Goal: Check status: Check status

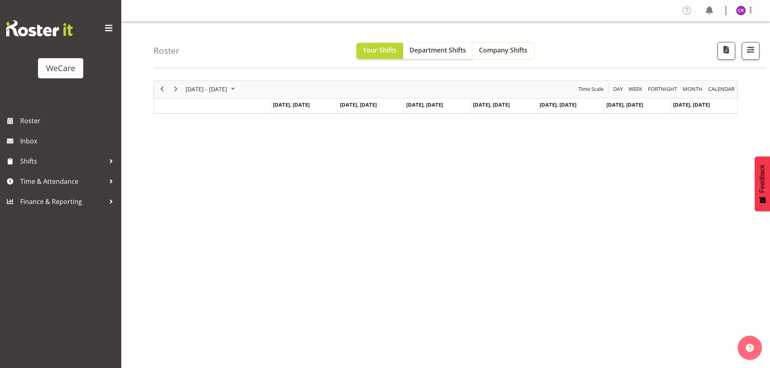
click at [501, 51] on span "Company Shifts" at bounding box center [503, 50] width 49 height 9
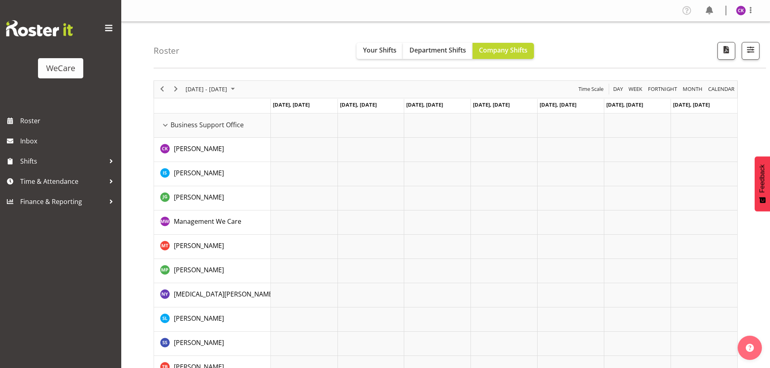
click at [214, 102] on td "Timeline Week of June 30, 2024" at bounding box center [212, 106] width 117 height 15
drag, startPoint x: 211, startPoint y: 89, endPoint x: 222, endPoint y: 91, distance: 11.5
click at [211, 89] on span "[DATE] - [DATE]" at bounding box center [206, 89] width 43 height 10
click at [269, 109] on span "next month" at bounding box center [271, 109] width 14 height 15
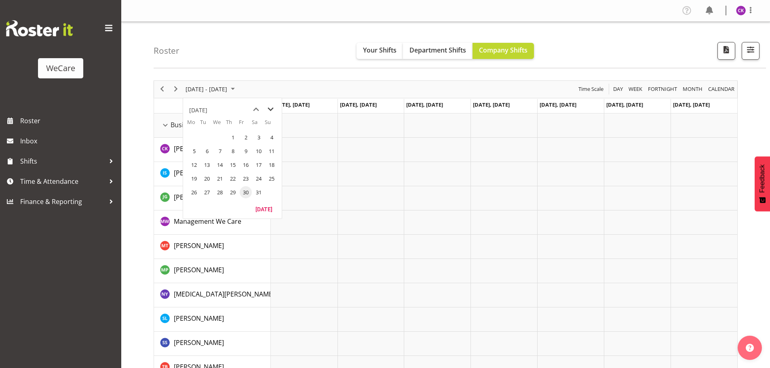
click at [270, 110] on span "next month" at bounding box center [271, 109] width 14 height 15
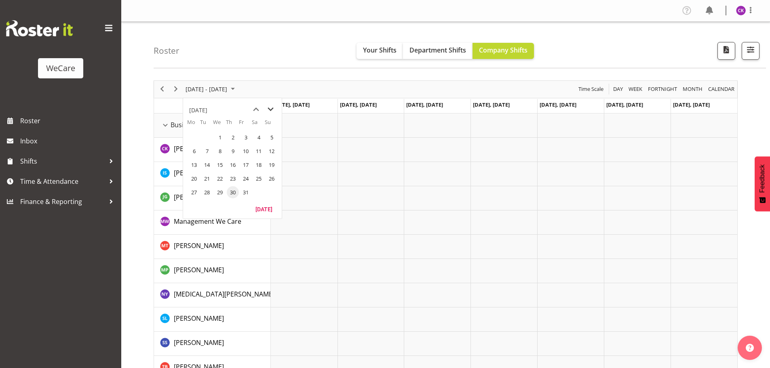
click at [270, 110] on span "next month" at bounding box center [271, 109] width 14 height 15
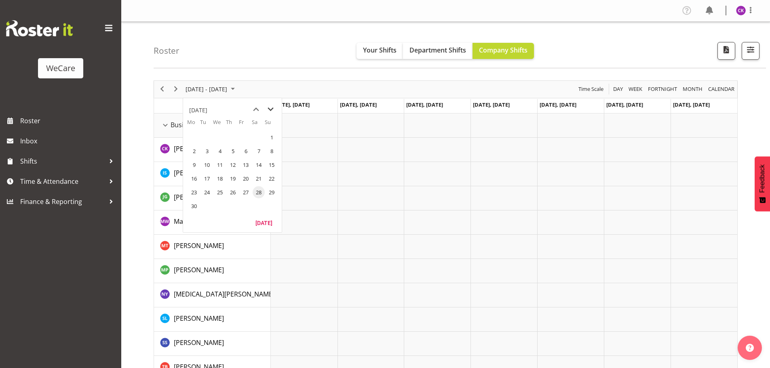
click at [270, 110] on span "next month" at bounding box center [271, 109] width 14 height 15
click at [258, 110] on span "previous month" at bounding box center [256, 109] width 14 height 15
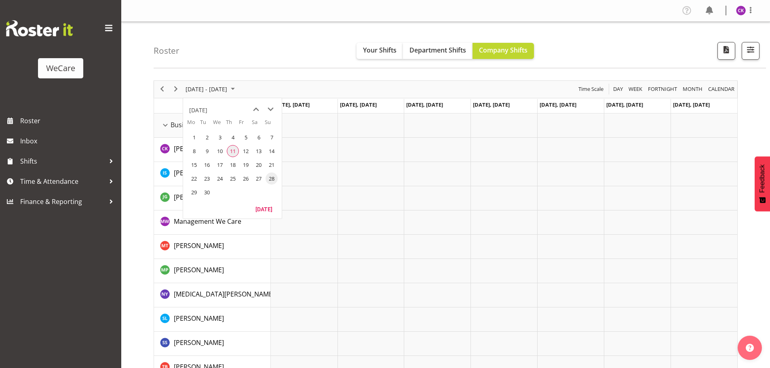
click at [235, 151] on span "11" at bounding box center [233, 151] width 12 height 12
